Goal: Share content: Share content

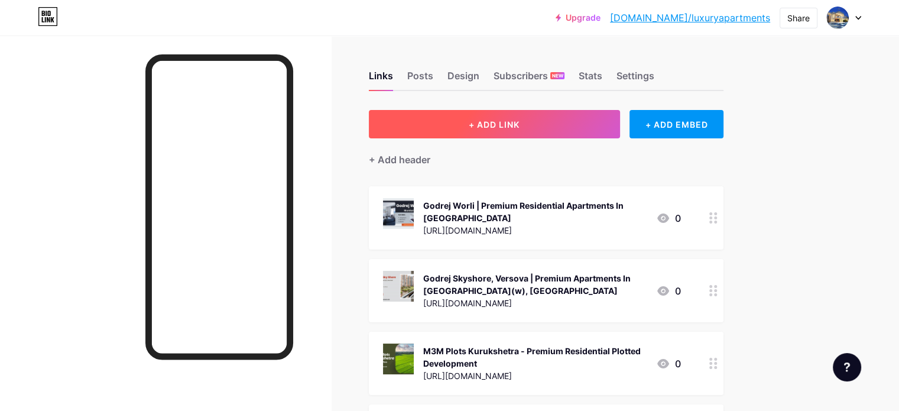
click at [583, 133] on button "+ ADD LINK" at bounding box center [494, 124] width 251 height 28
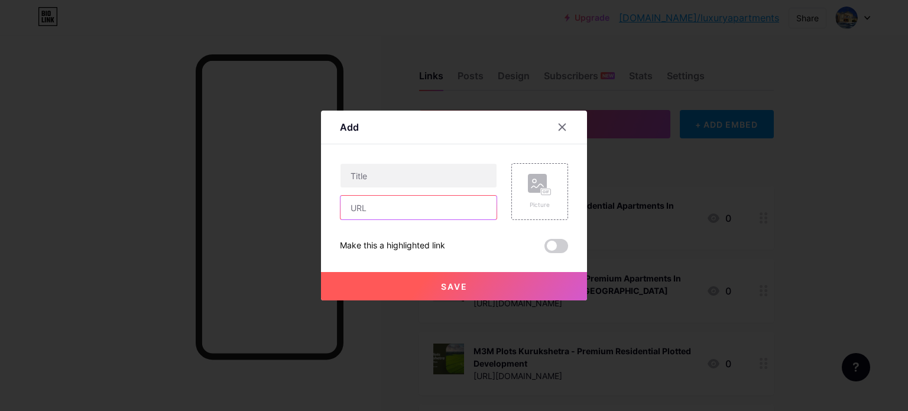
click at [387, 213] on input "text" at bounding box center [418, 208] width 156 height 24
paste input "https://veena.realtorprojects.com/residential/mumbai/veena-andheri-west/"
type input "[URL][DOMAIN_NAME]"
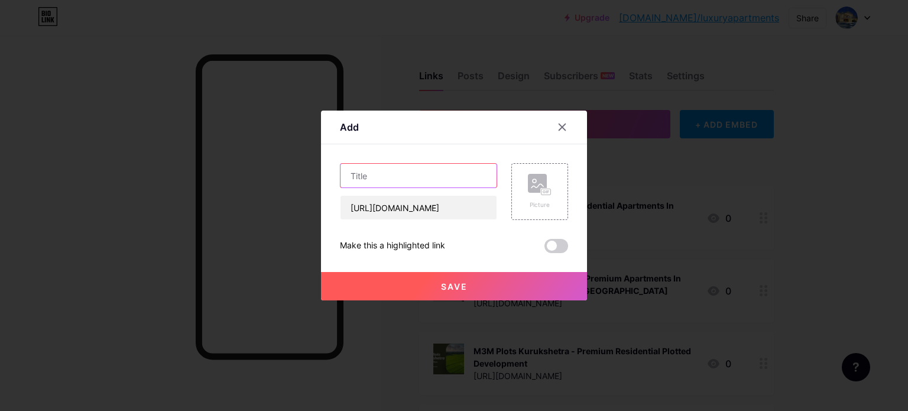
scroll to position [0, 0]
click at [396, 174] on input "text" at bounding box center [418, 176] width 156 height 24
click at [428, 177] on input "text" at bounding box center [418, 176] width 156 height 24
paste input "Veena [GEOGRAPHIC_DATA] - Upcoming Apartments Projects In [GEOGRAPHIC_DATA]"
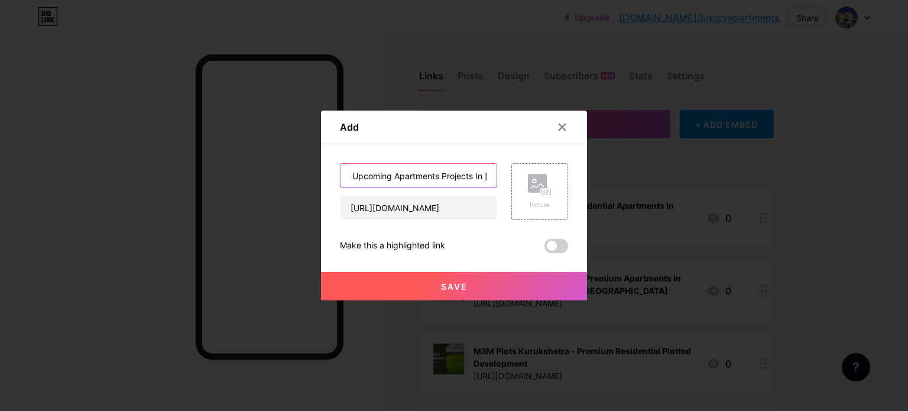
click at [396, 168] on input "Veena [GEOGRAPHIC_DATA] - Upcoming Apartments Projects In [GEOGRAPHIC_DATA]" at bounding box center [418, 176] width 156 height 24
paste input "Veena [GEOGRAPHIC_DATA] - Upcoming Apartments Projects In [GEOGRAPHIC_DATA]"
type input "Veena Andheri West - Upcoming ApartmenVeena Andheri West - Upcoming Apartments …"
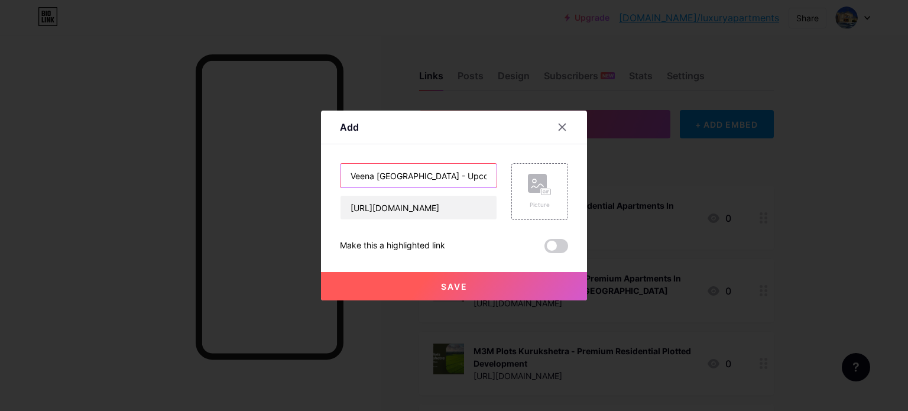
click at [444, 177] on input "Veena Andheri West - Upcoming ApartmenVeena Andheri West - Upcoming Apartments …" at bounding box center [418, 176] width 156 height 24
click at [433, 173] on input "Veena Andheri West - Upcoming ApartmenVeena Andheri West - Upcoming Apartments …" at bounding box center [418, 176] width 156 height 24
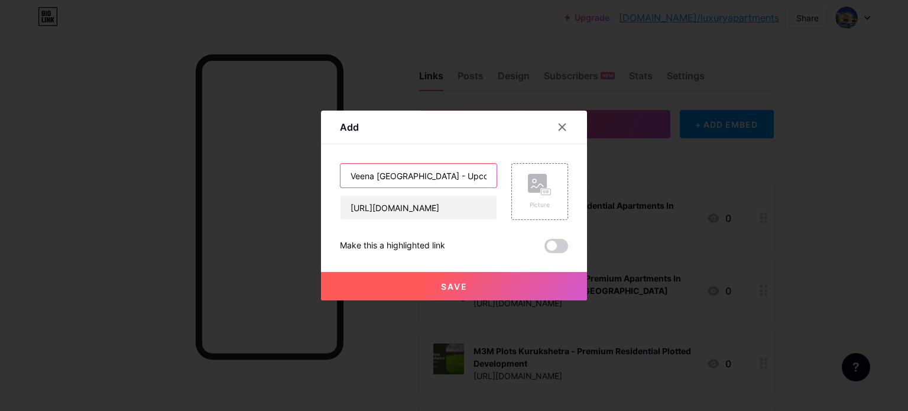
click at [350, 171] on input "Veena Andheri West - Upcoming ApartmenVeena Andheri West - Upcoming Apartments …" at bounding box center [418, 176] width 156 height 24
click at [351, 170] on input "Veena Andheri West - Upcoming ApartmenVeena Andheri West - Upcoming Apartments …" at bounding box center [418, 176] width 156 height 24
click at [378, 173] on input "Veena Andheri West - Upcoming ApartmenVeena Andheri West - Upcoming Apartments …" at bounding box center [418, 176] width 156 height 24
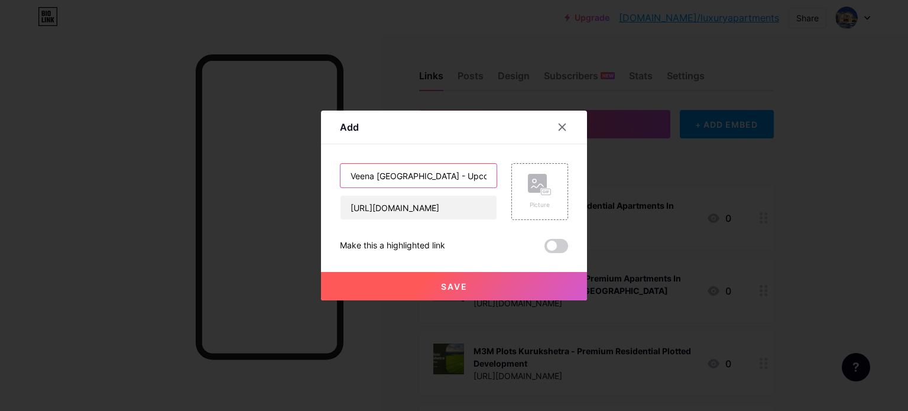
click at [400, 180] on input "Veena Andheri West - Upcoming ApartmenVeena Andheri West - Upcoming Apartments …" at bounding box center [418, 176] width 156 height 24
click at [532, 184] on rect at bounding box center [537, 183] width 19 height 19
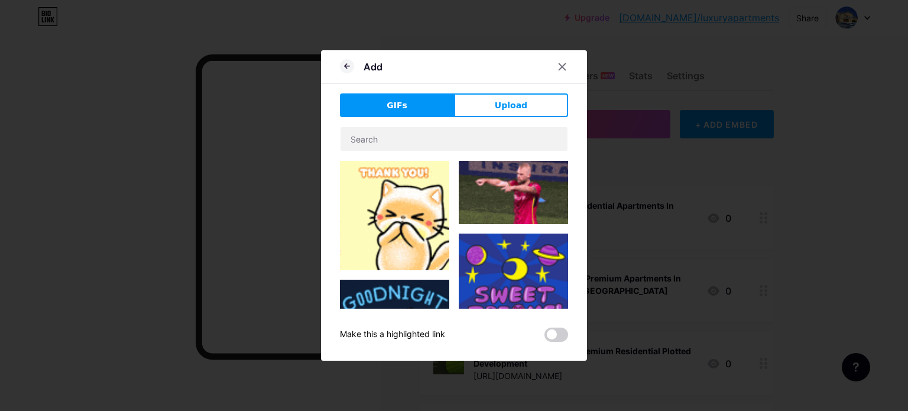
click at [535, 181] on img at bounding box center [513, 192] width 109 height 63
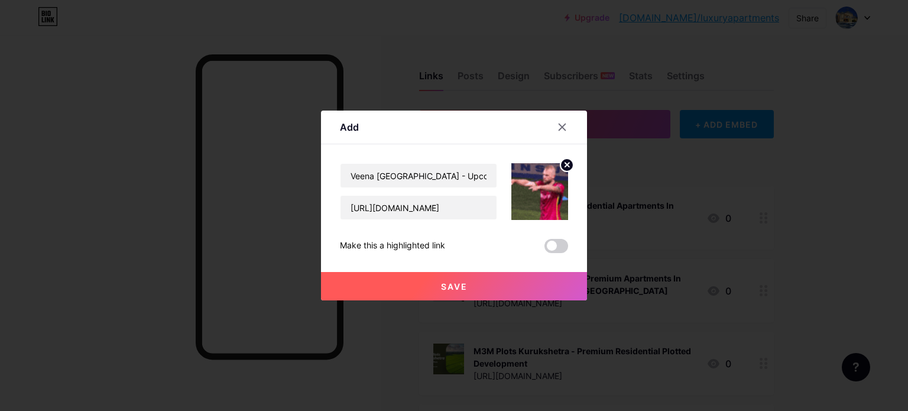
click at [551, 175] on img at bounding box center [539, 191] width 57 height 57
click at [560, 167] on circle at bounding box center [566, 164] width 13 height 13
click at [534, 185] on icon at bounding box center [537, 186] width 12 height 4
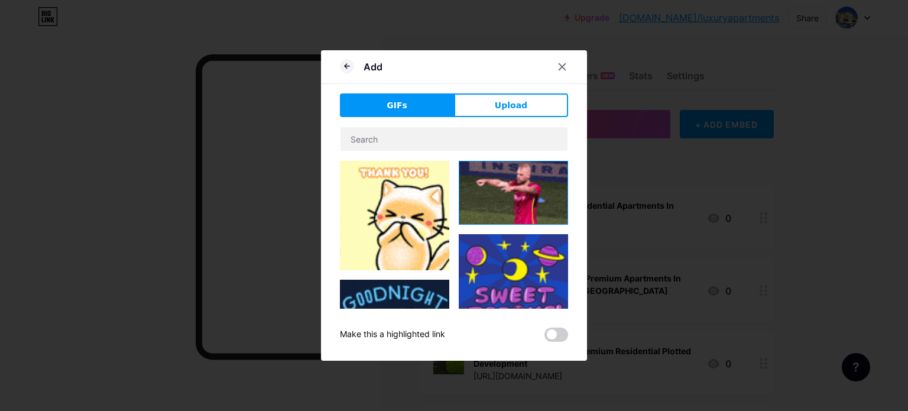
click at [557, 126] on div "GIFs Upload Content YouTube Play YouTube video without leaving your page. ADD V…" at bounding box center [454, 217] width 228 height 248
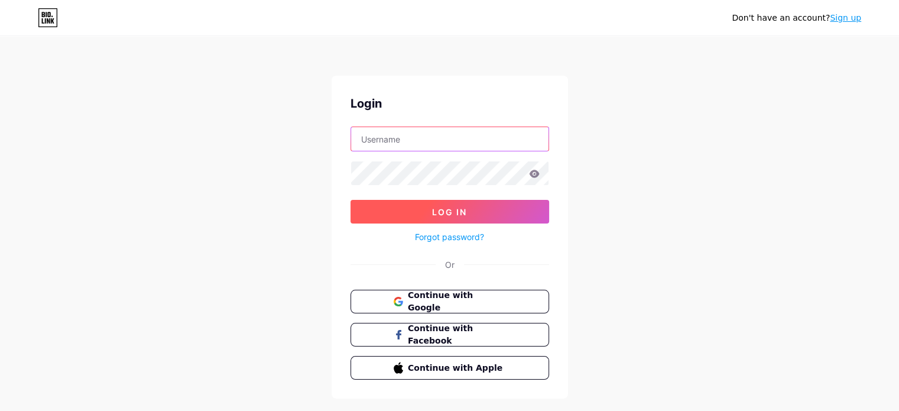
type input "[EMAIL_ADDRESS][DOMAIN_NAME]"
click at [466, 212] on span "Log In" at bounding box center [449, 212] width 35 height 10
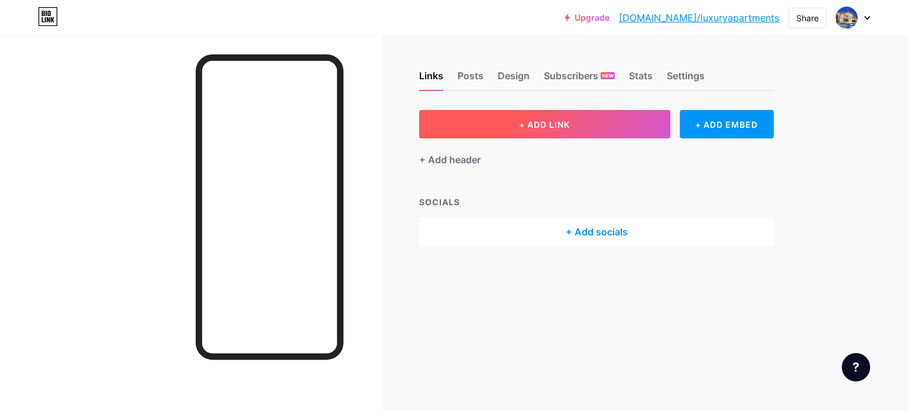
click at [512, 131] on button "+ ADD LINK" at bounding box center [544, 124] width 251 height 28
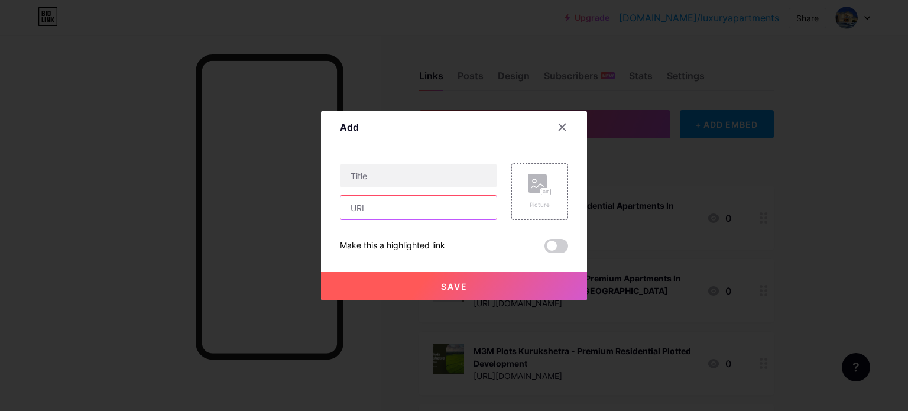
click at [386, 213] on input "text" at bounding box center [418, 208] width 156 height 24
paste input "[URL][DOMAIN_NAME]"
type input "[URL][DOMAIN_NAME]"
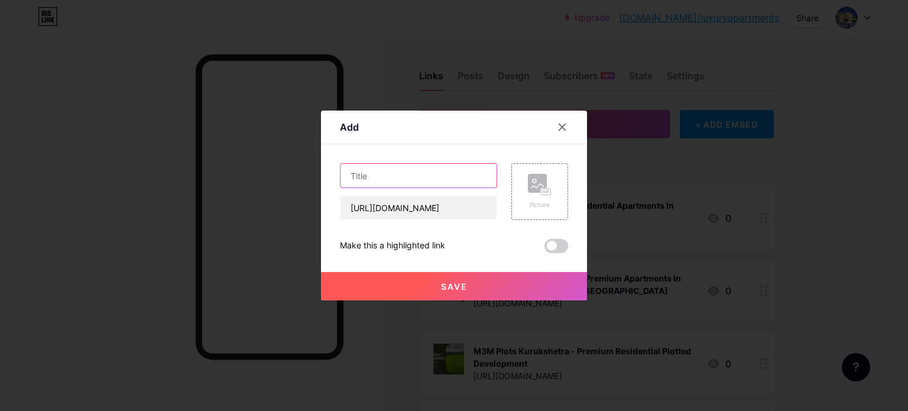
click at [418, 177] on input "text" at bounding box center [418, 176] width 156 height 24
paste input "Veena [GEOGRAPHIC_DATA] - Upcoming Apartments Projects In [GEOGRAPHIC_DATA]"
type input "Veena [GEOGRAPHIC_DATA] - Upcoming Apartments Projects In [GEOGRAPHIC_DATA]"
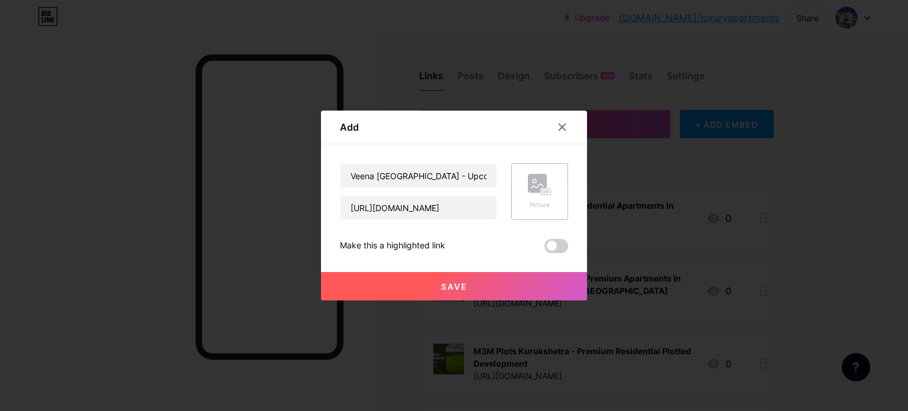
click at [528, 203] on div "Picture" at bounding box center [540, 204] width 24 height 9
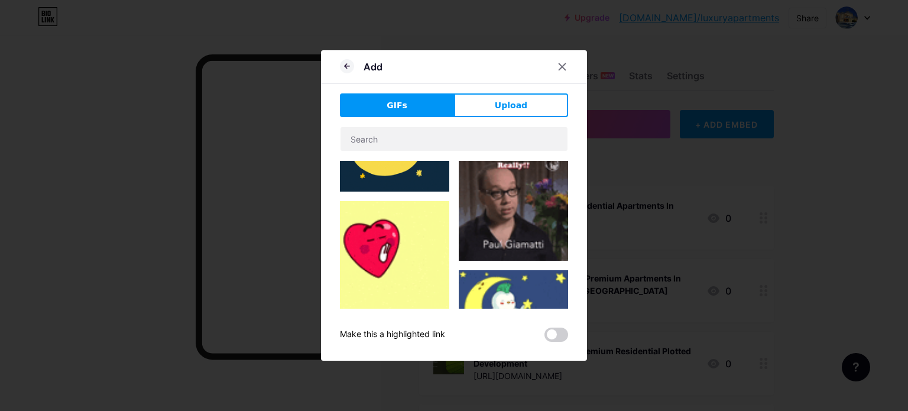
type input "Veena [GEOGRAPHIC_DATA] - Upcoming Apartments Projects In [GEOGRAPHIC_DATA]"
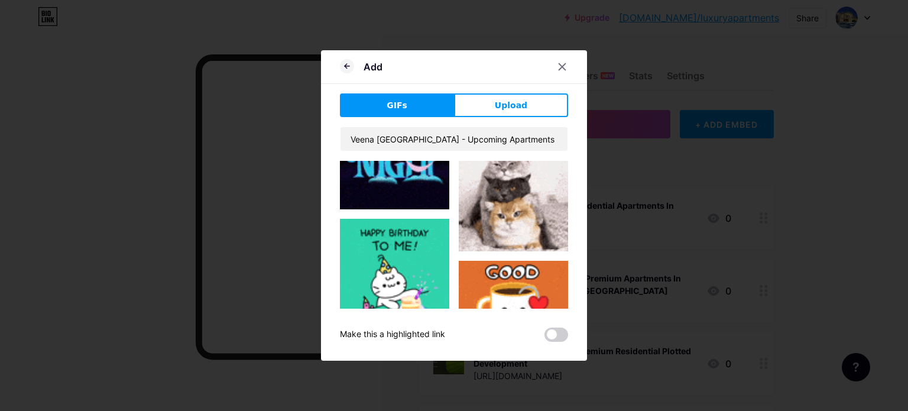
scroll to position [856, 0]
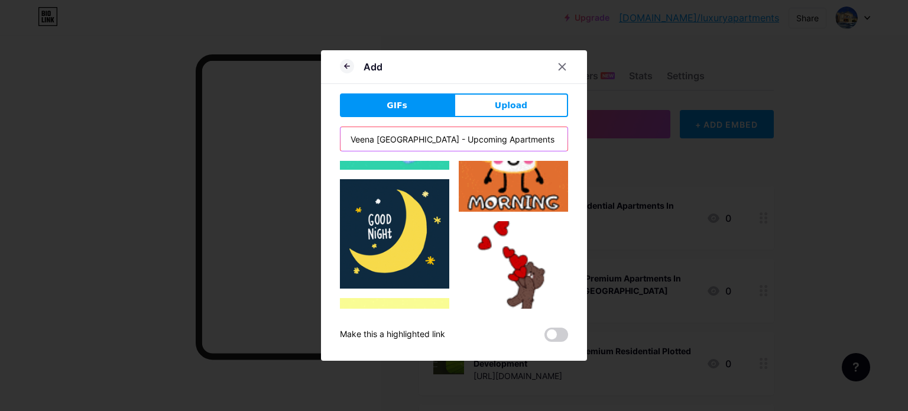
click at [397, 131] on input "Veena [GEOGRAPHIC_DATA] - Upcoming Apartments Projects In [GEOGRAPHIC_DATA]" at bounding box center [453, 139] width 227 height 24
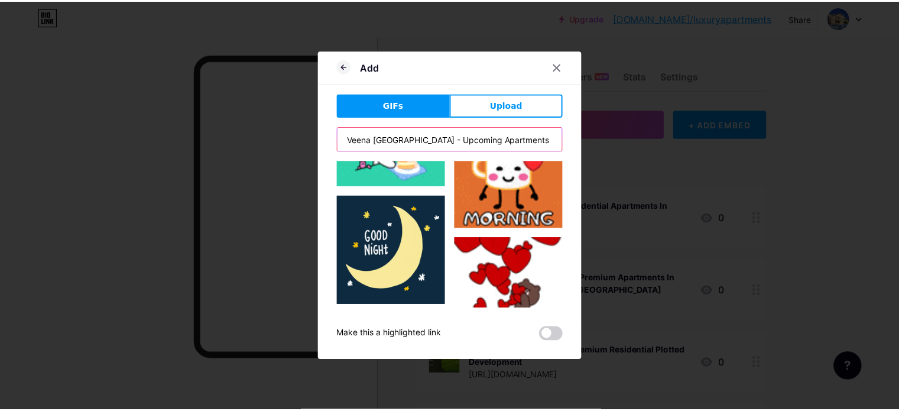
scroll to position [832, 0]
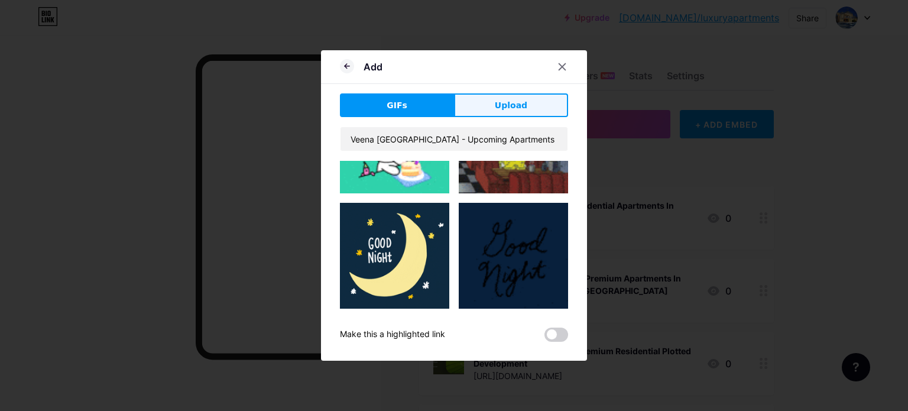
click at [512, 102] on span "Upload" at bounding box center [511, 105] width 32 height 12
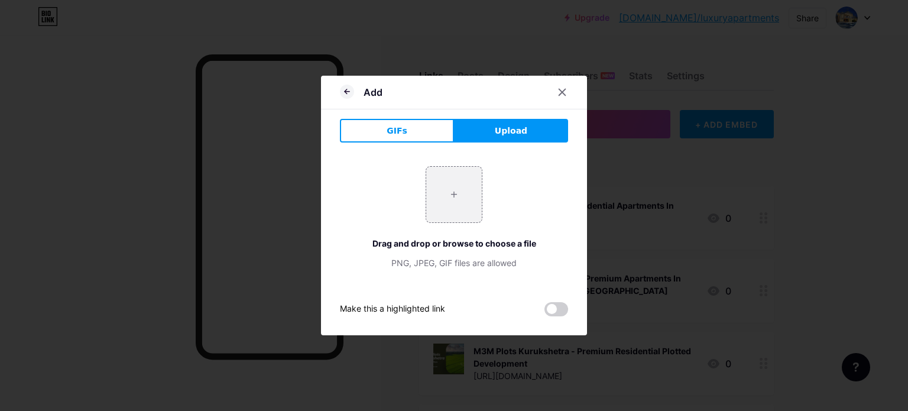
click at [496, 128] on span "Upload" at bounding box center [511, 131] width 32 height 12
click at [452, 194] on input "file" at bounding box center [454, 195] width 56 height 56
type input "C:\fakepath\1.jpg"
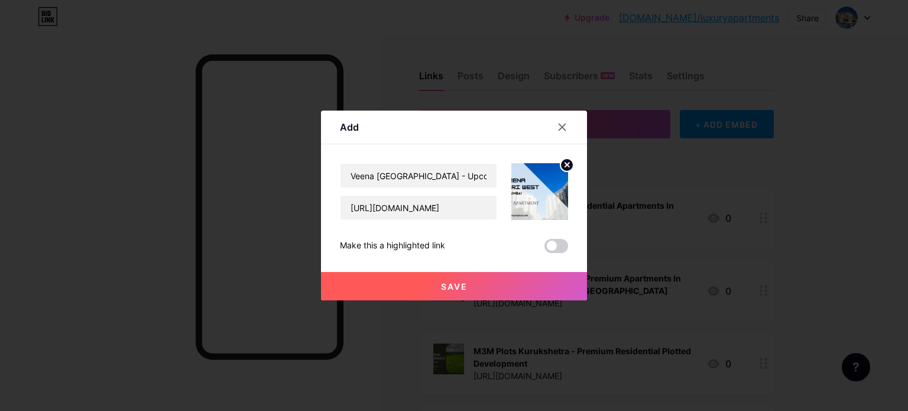
click at [448, 283] on span "Save" at bounding box center [454, 286] width 27 height 10
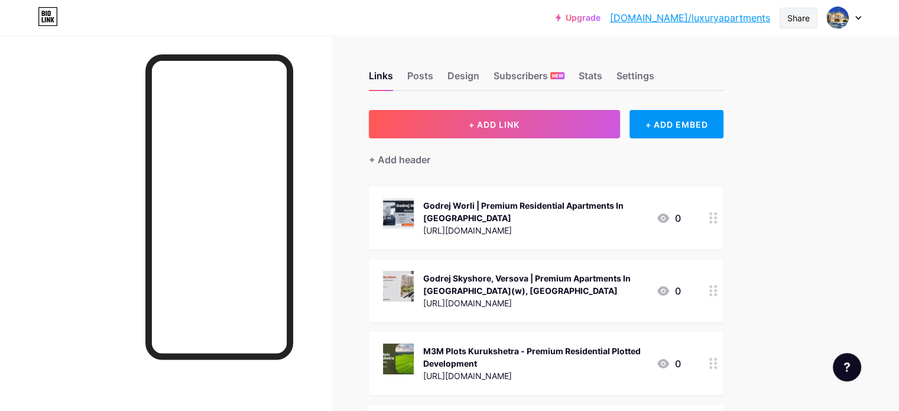
click at [787, 18] on div "Share" at bounding box center [798, 18] width 22 height 12
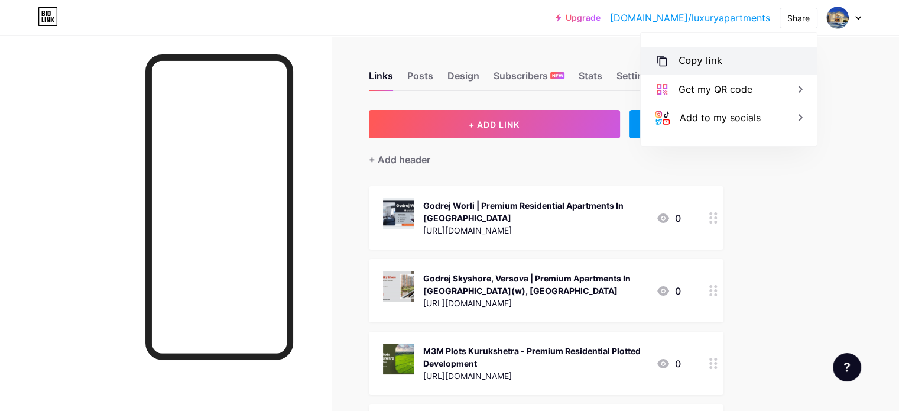
click at [716, 65] on div "Copy link" at bounding box center [700, 61] width 44 height 14
